Goal: Transaction & Acquisition: Purchase product/service

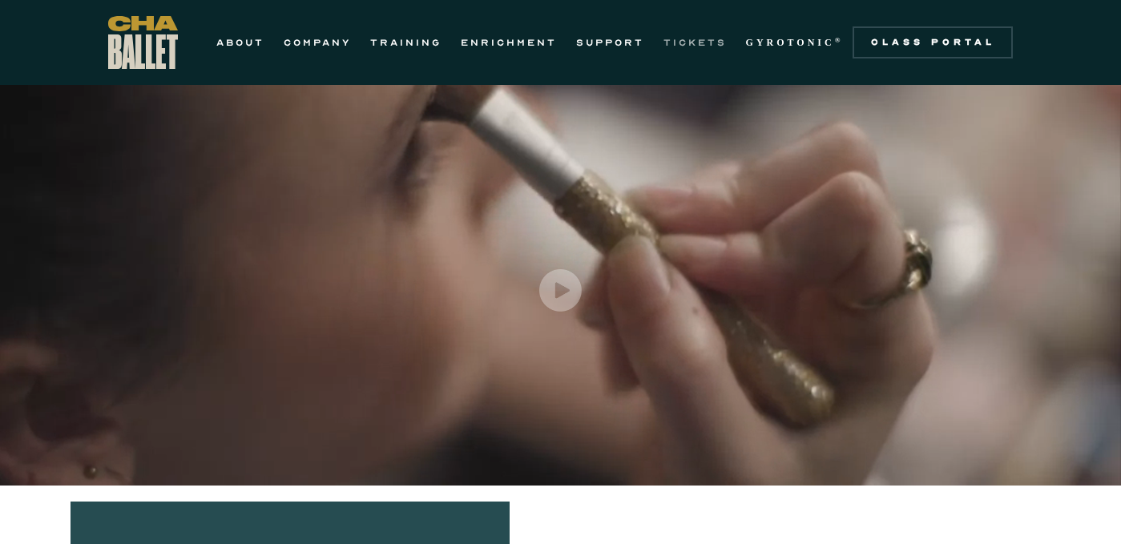
click at [705, 49] on link "TICKETS" at bounding box center [694, 42] width 63 height 19
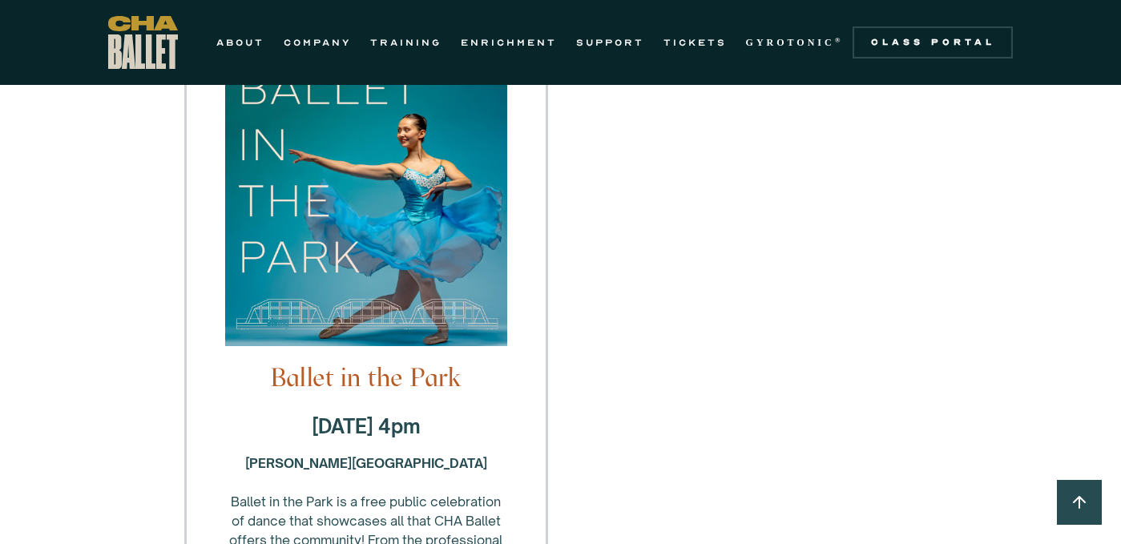
scroll to position [2259, 0]
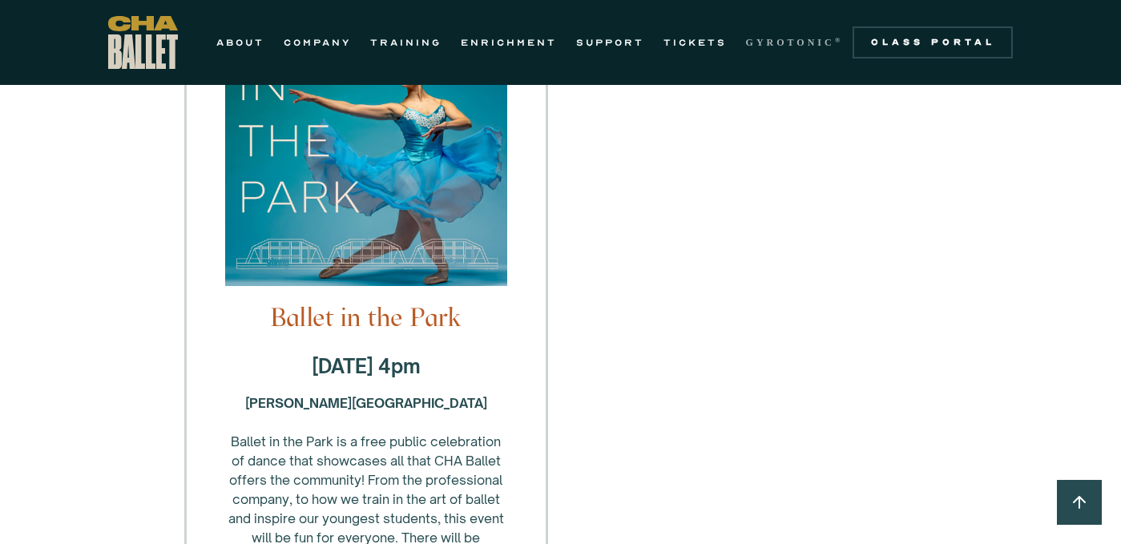
click at [813, 37] on strong "GYROTONIC" at bounding box center [790, 42] width 89 height 11
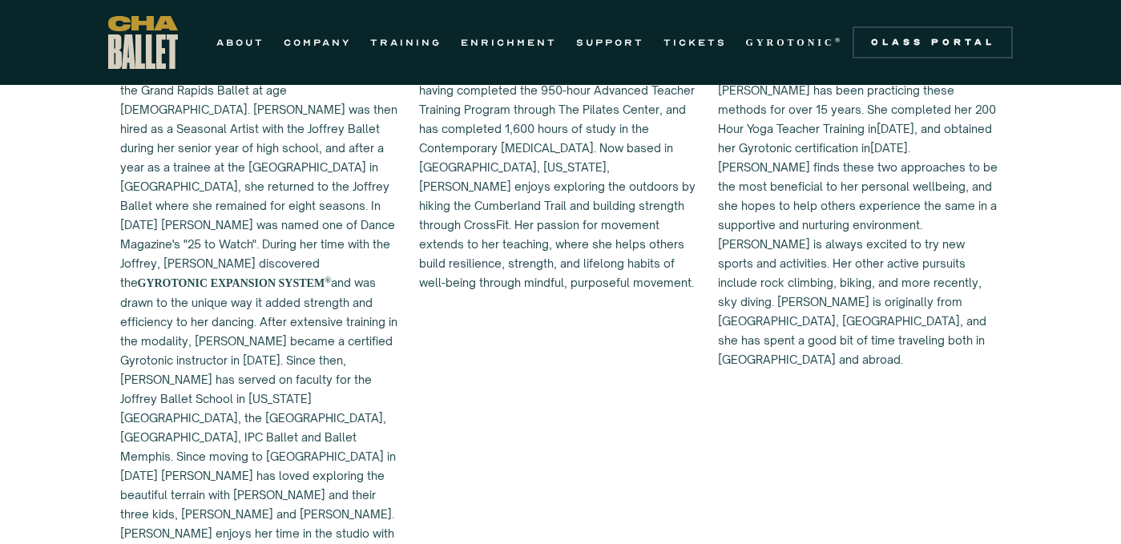
scroll to position [1524, 0]
